Goal: Task Accomplishment & Management: Manage account settings

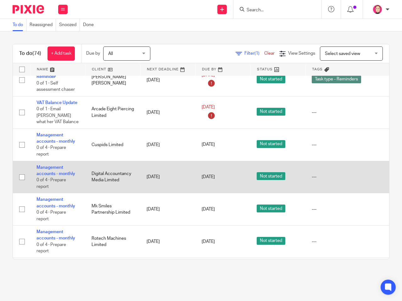
scroll to position [629, 0]
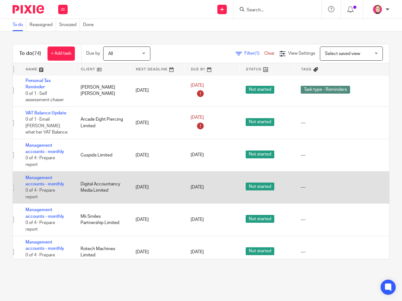
drag, startPoint x: 174, startPoint y: 184, endPoint x: 248, endPoint y: 189, distance: 74.1
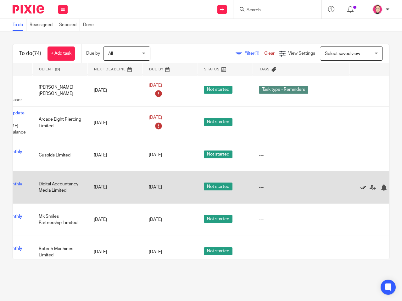
click at [362, 185] on icon at bounding box center [363, 188] width 6 height 6
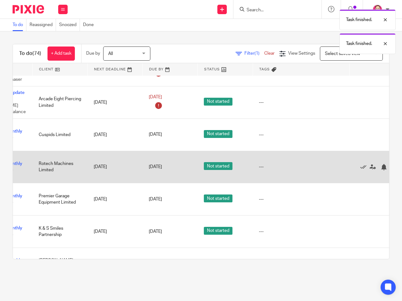
scroll to position [660, 53]
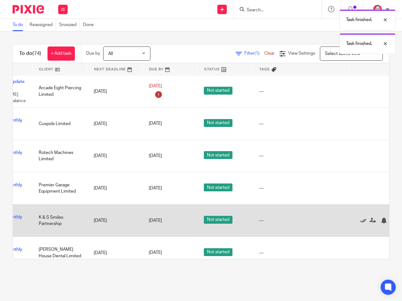
click at [362, 218] on icon at bounding box center [363, 221] width 6 height 6
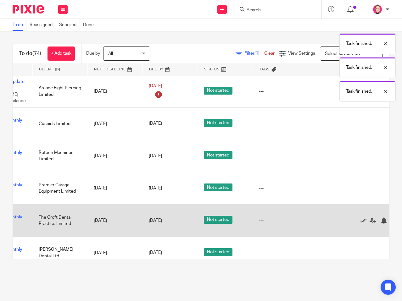
scroll to position [692, 53]
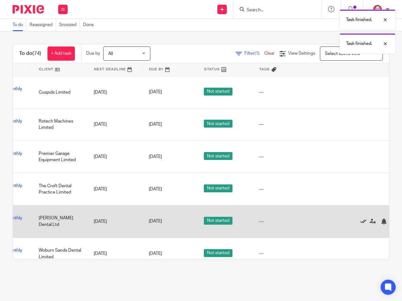
click at [361, 219] on icon at bounding box center [363, 222] width 6 height 6
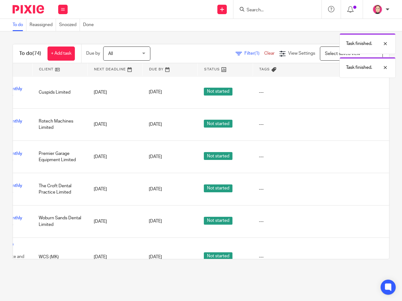
click at [361, 219] on icon at bounding box center [363, 222] width 6 height 6
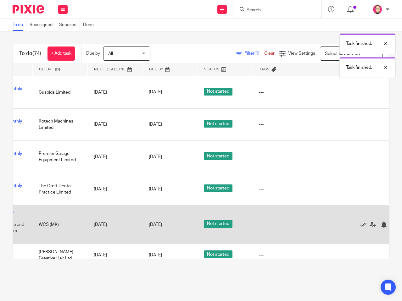
scroll to position [692, 35]
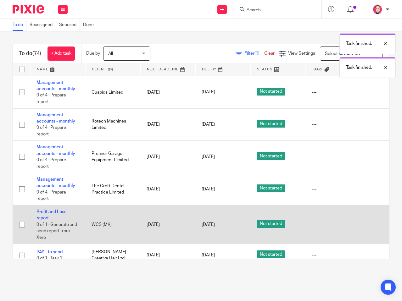
drag, startPoint x: 327, startPoint y: 215, endPoint x: 311, endPoint y: 216, distance: 15.7
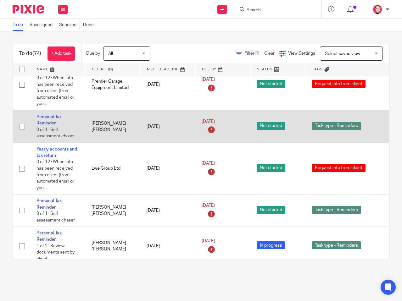
scroll to position [0, 0]
